Goal: Task Accomplishment & Management: Complete application form

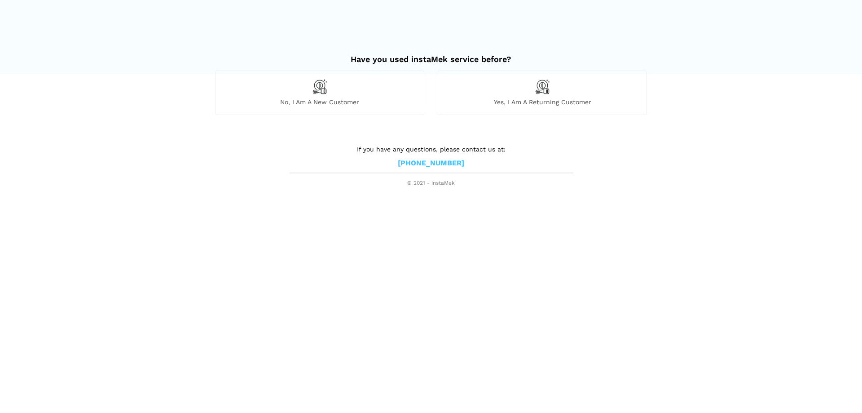
click at [330, 102] on span "No, I am a new customer" at bounding box center [320, 102] width 208 height 8
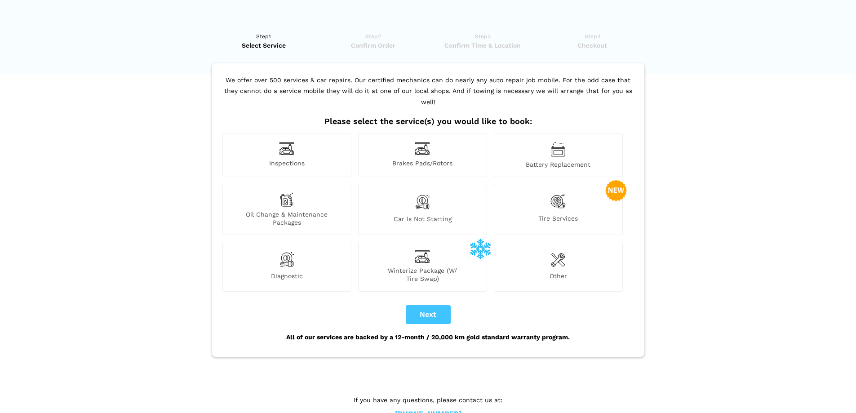
click at [289, 159] on span "Inspections" at bounding box center [287, 163] width 128 height 9
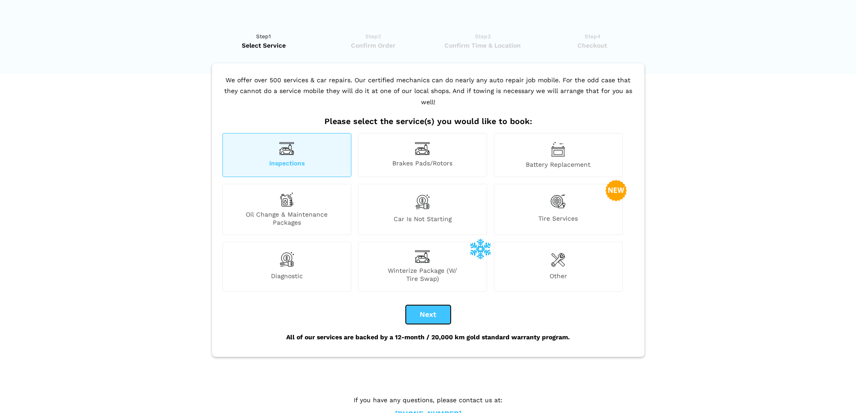
click at [431, 310] on button "Next" at bounding box center [428, 314] width 45 height 19
checkbox input "true"
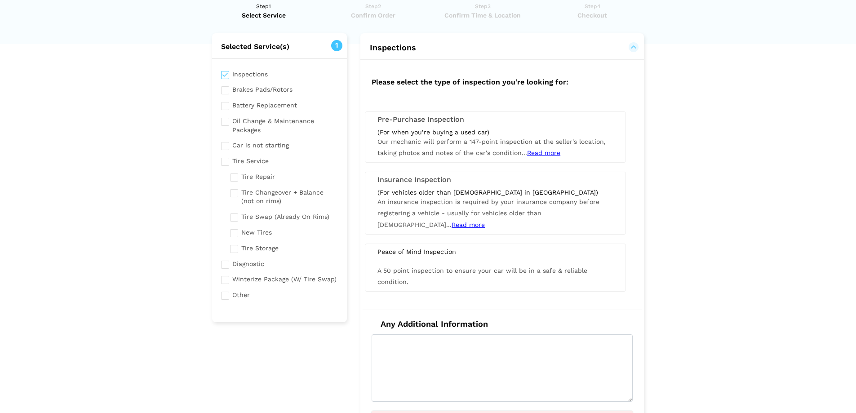
scroll to position [45, 0]
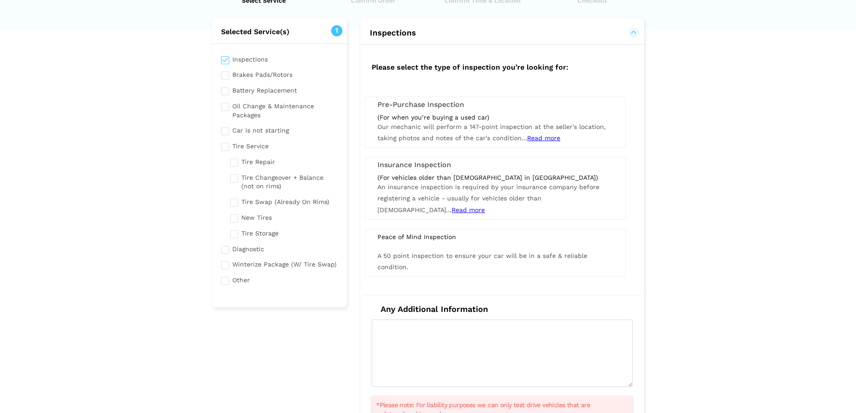
click at [457, 208] on div "(For vehicles older than [DEMOGRAPHIC_DATA] in [GEOGRAPHIC_DATA]) An insurance …" at bounding box center [495, 194] width 249 height 42
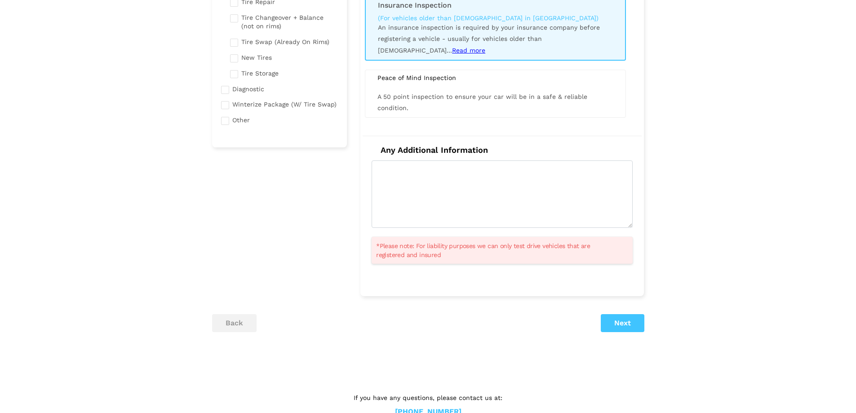
scroll to position [225, 0]
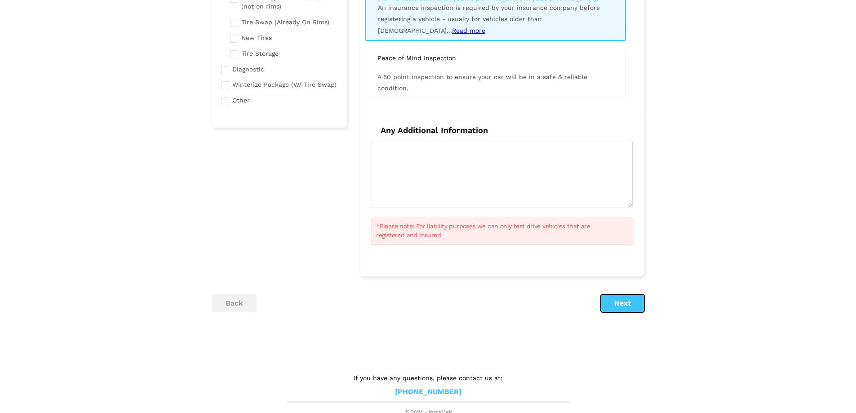
click at [634, 305] on button "Next" at bounding box center [622, 303] width 44 height 18
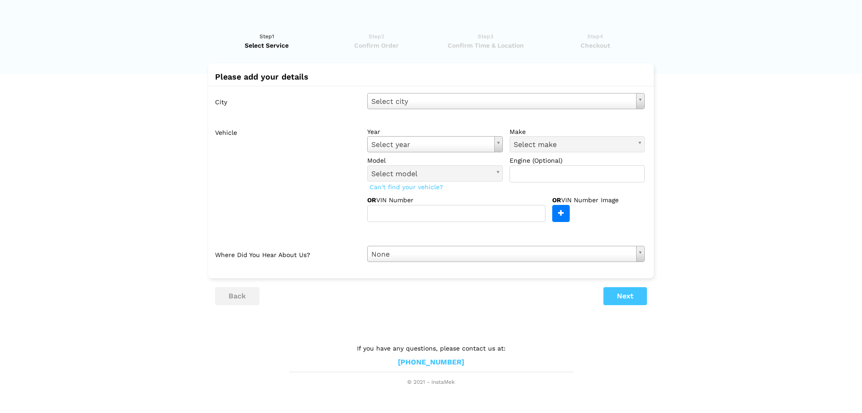
click at [426, 92] on div "City Select city Select city [GEOGRAPHIC_DATA]- [GEOGRAPHIC_DATA] [GEOGRAPHIC_D…" at bounding box center [431, 177] width 446 height 183
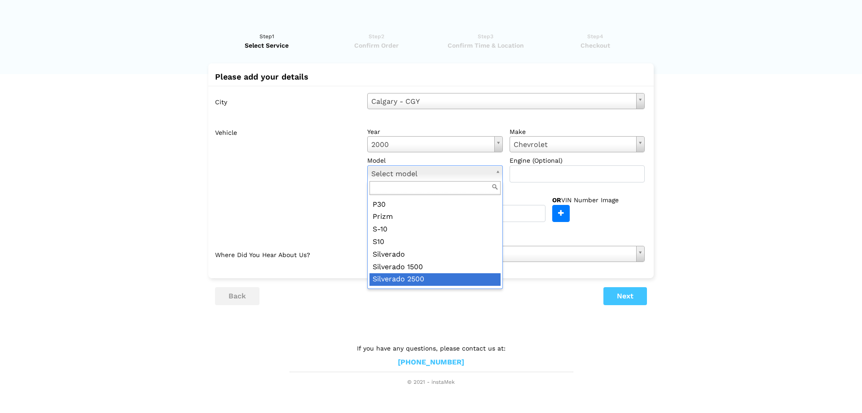
scroll to position [404, 0]
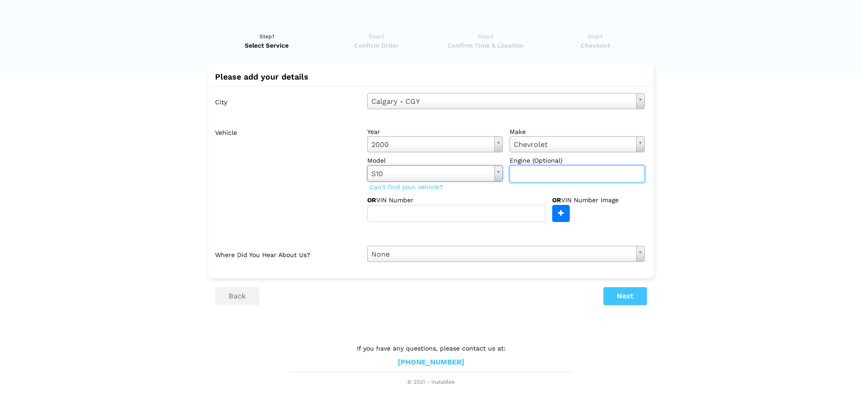
click at [560, 175] on input "text" at bounding box center [578, 173] width 136 height 17
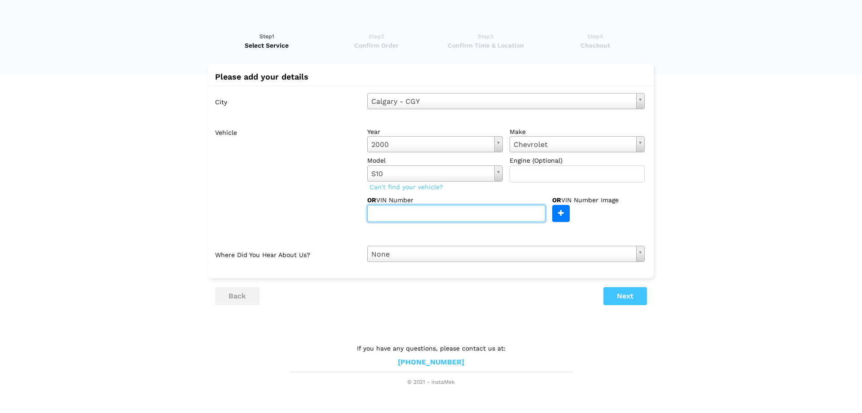
click at [446, 216] on input "text" at bounding box center [456, 213] width 178 height 17
type input "1"
type input "[US_VEHICLE_IDENTIFICATION_NUMBER]"
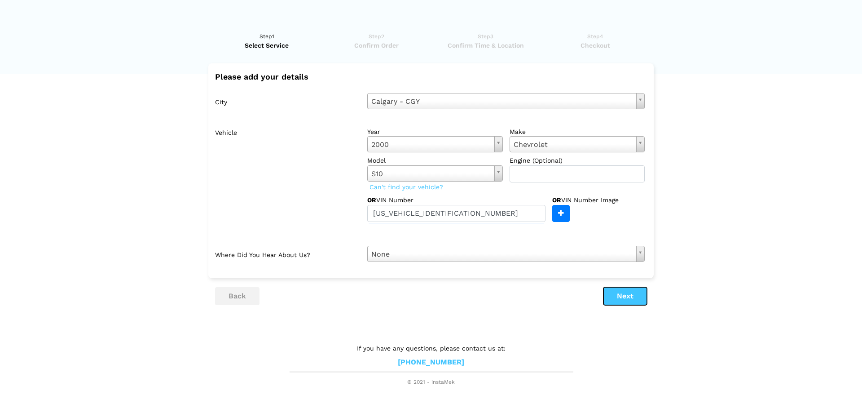
click at [636, 300] on button "Next" at bounding box center [626, 296] width 44 height 18
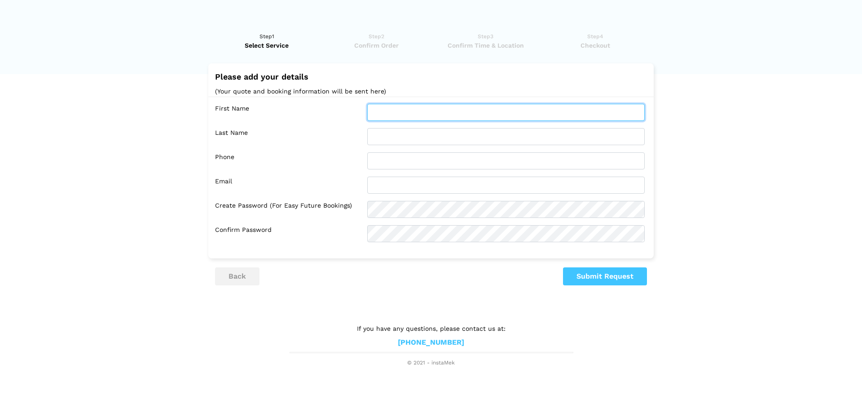
click at [397, 113] on input "text" at bounding box center [506, 112] width 278 height 17
click at [391, 309] on lik "Have you used instaMek service before? No, I am a new customer Yes, I am a retu…" at bounding box center [431, 195] width 862 height 344
click at [390, 106] on input "text" at bounding box center [506, 112] width 278 height 17
type input "[PERSON_NAME]"
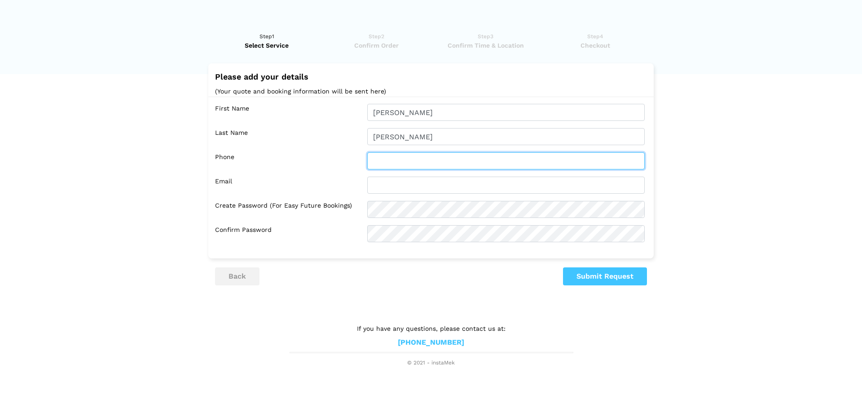
type input "5878948552"
type input "[EMAIL_ADDRESS][DOMAIN_NAME]"
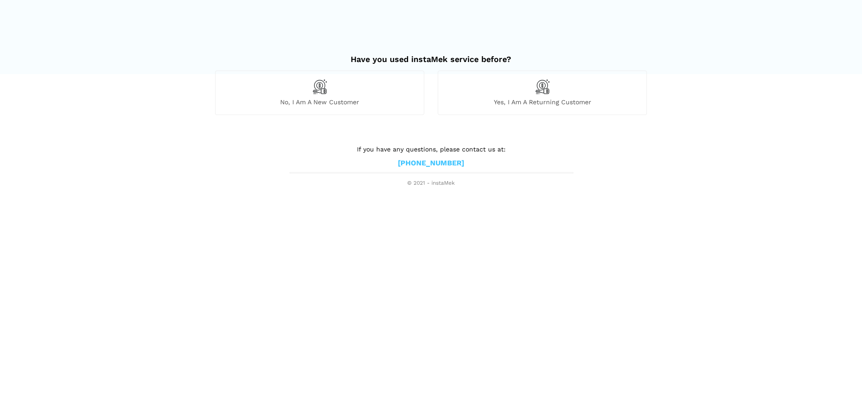
click at [348, 102] on span "No, I am a new customer" at bounding box center [320, 102] width 208 height 8
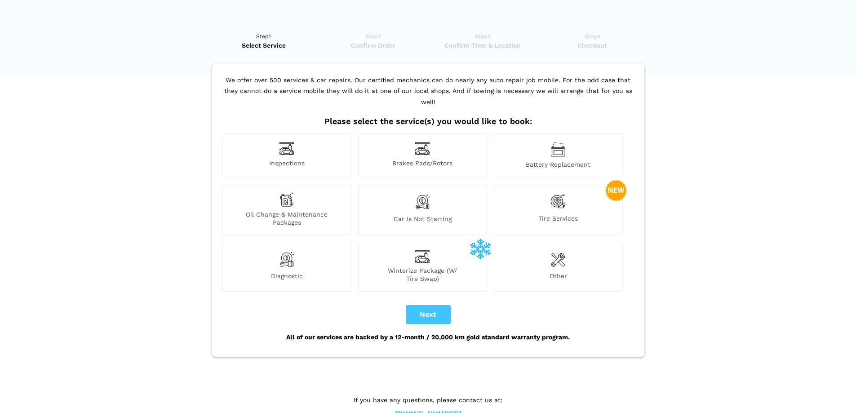
click at [300, 159] on span "Inspections" at bounding box center [287, 163] width 128 height 9
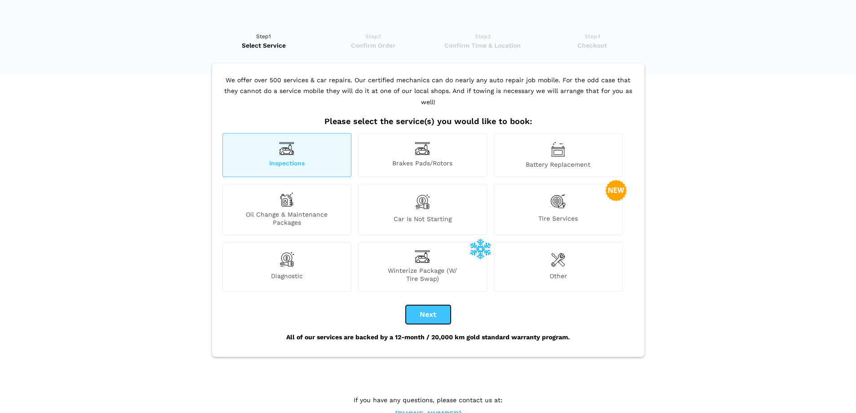
click at [443, 305] on button "Next" at bounding box center [428, 314] width 45 height 19
checkbox input "true"
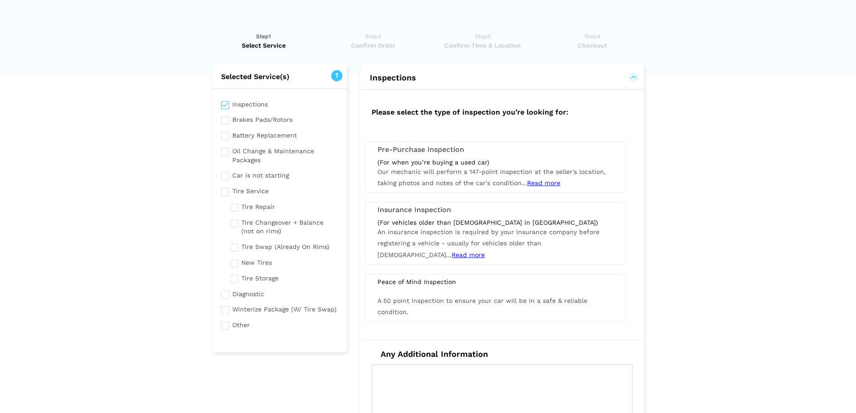
click at [441, 241] on span "An insurance inspection is required by your insurance company before registerin…" at bounding box center [488, 243] width 222 height 30
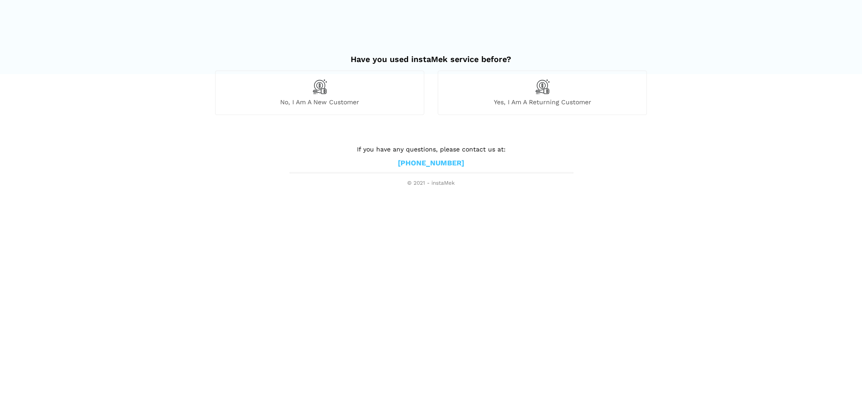
click at [344, 95] on div "No, I am a new customer" at bounding box center [319, 93] width 209 height 44
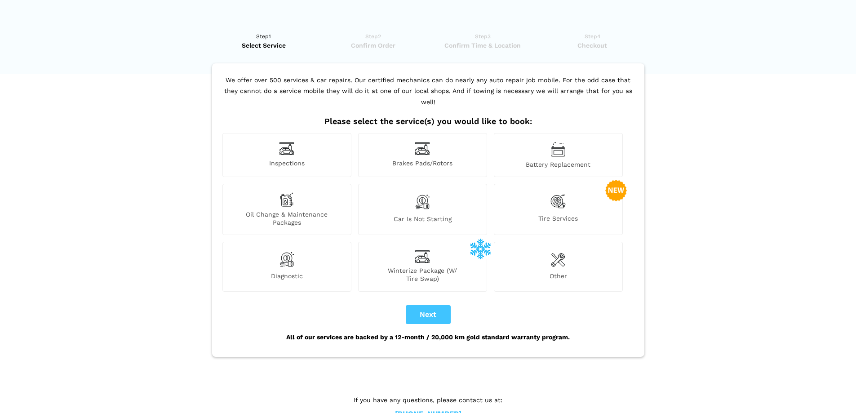
click at [309, 159] on span "Inspections" at bounding box center [287, 163] width 128 height 9
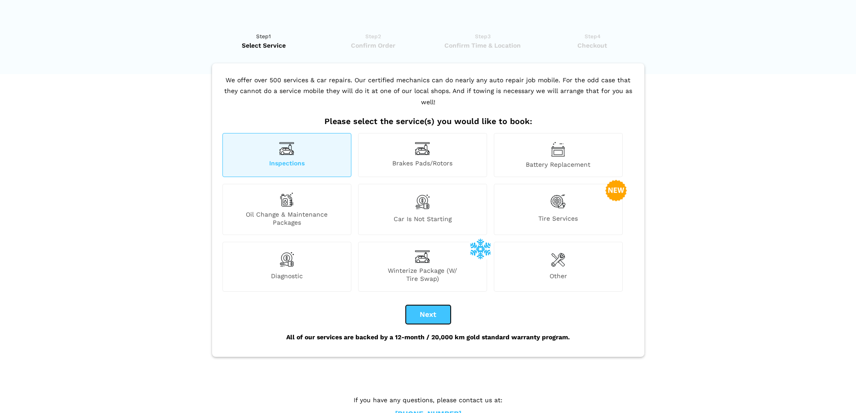
click at [423, 305] on button "Next" at bounding box center [428, 314] width 45 height 19
checkbox input "true"
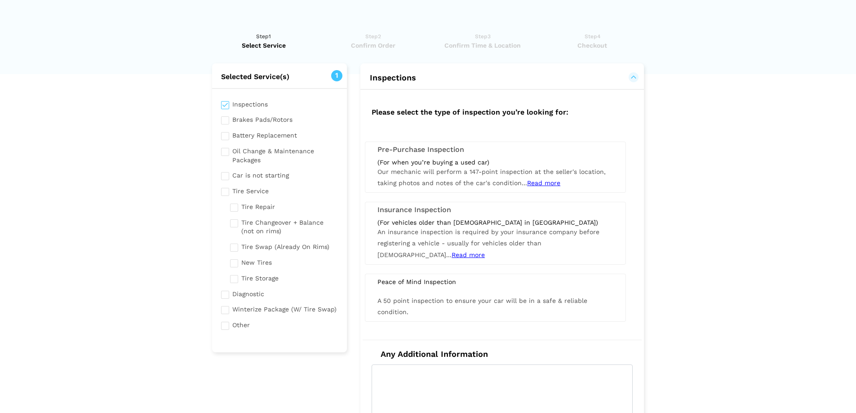
click at [485, 251] on span "Read more" at bounding box center [467, 254] width 33 height 7
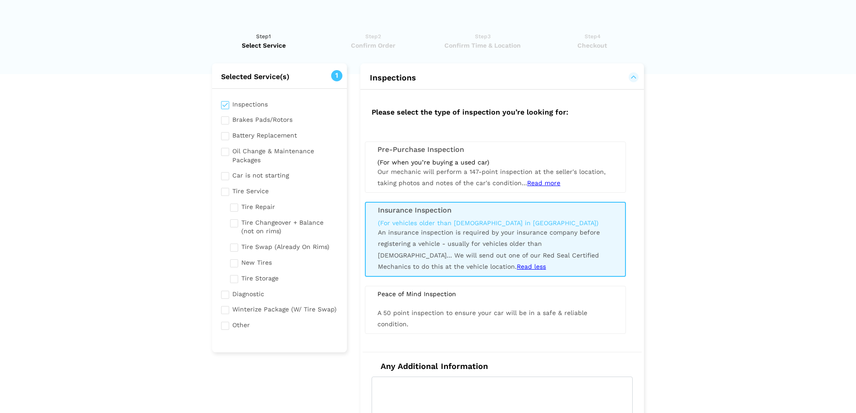
click at [507, 260] on div "(For vehicles older than [DEMOGRAPHIC_DATA] in [GEOGRAPHIC_DATA]) An insurance …" at bounding box center [495, 245] width 248 height 53
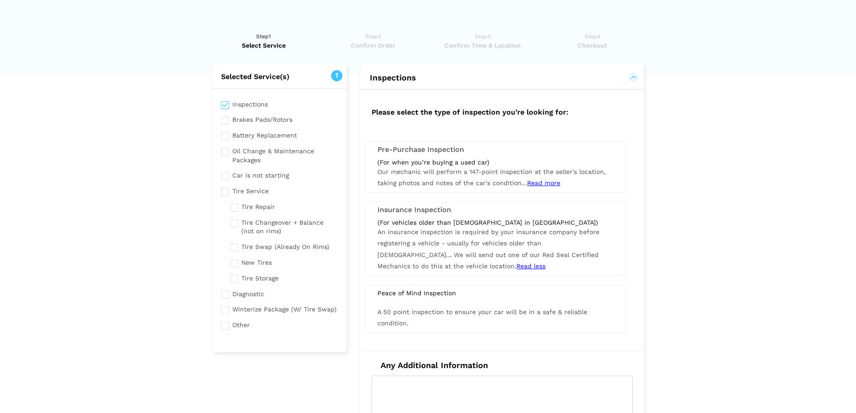
click at [507, 260] on div "(For vehicles older than [DEMOGRAPHIC_DATA] in [GEOGRAPHIC_DATA]) An insurance …" at bounding box center [495, 244] width 249 height 53
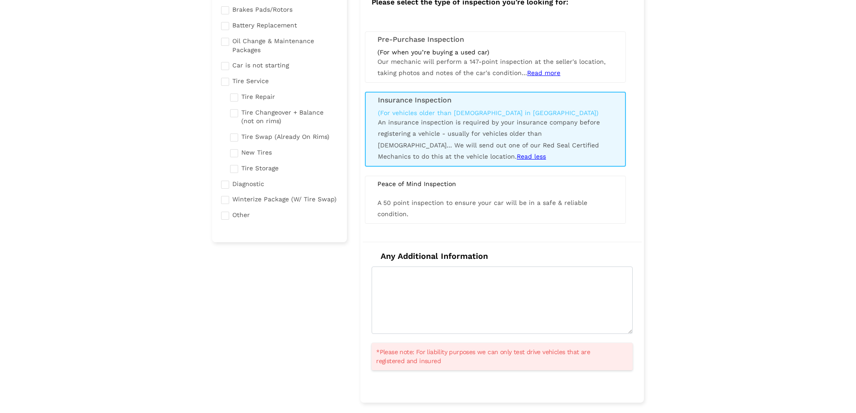
scroll to position [135, 0]
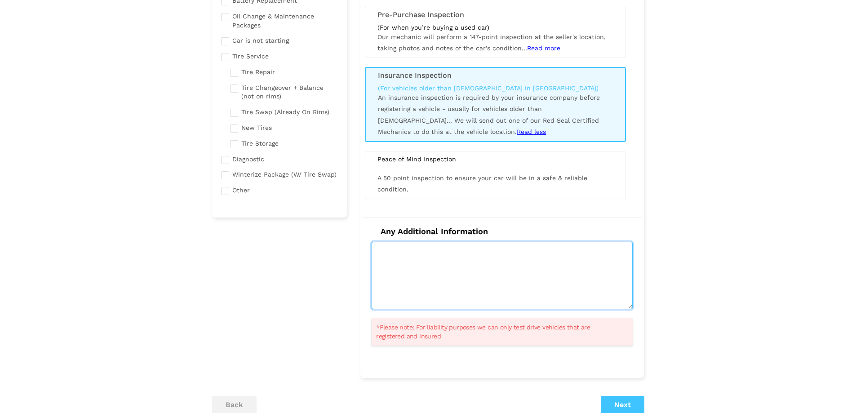
click at [459, 274] on textarea at bounding box center [501, 275] width 261 height 67
